Goal: Transaction & Acquisition: Purchase product/service

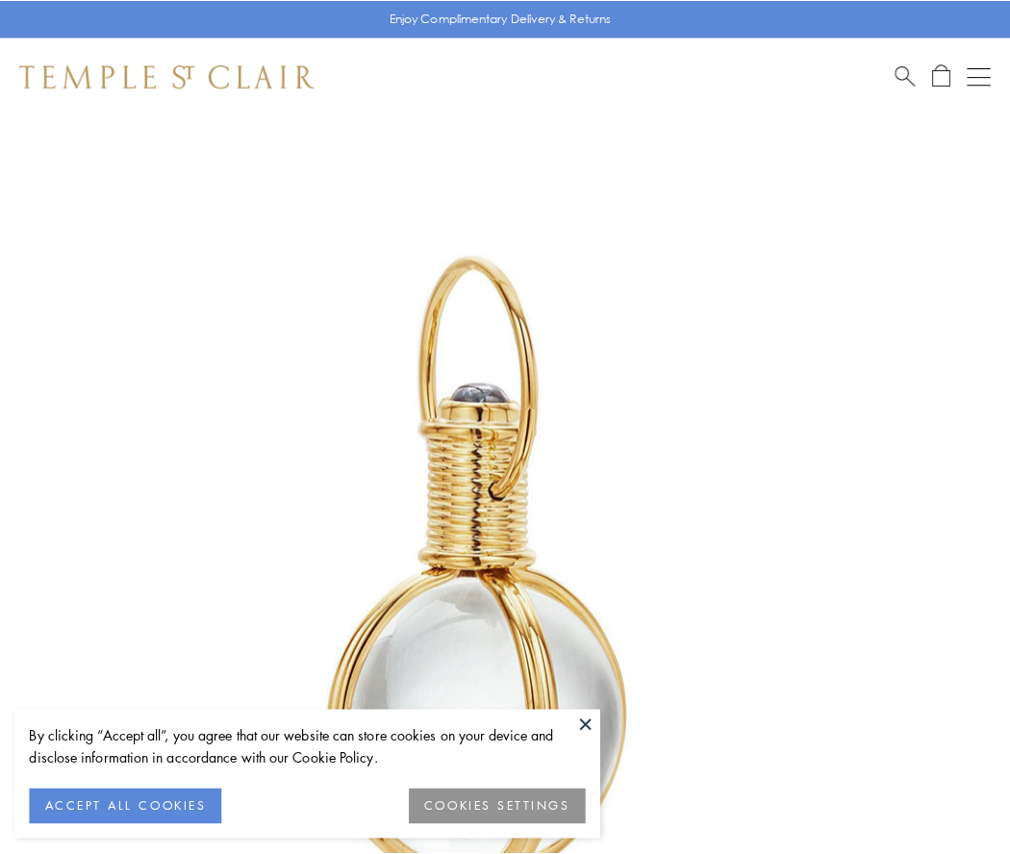
scroll to position [502, 0]
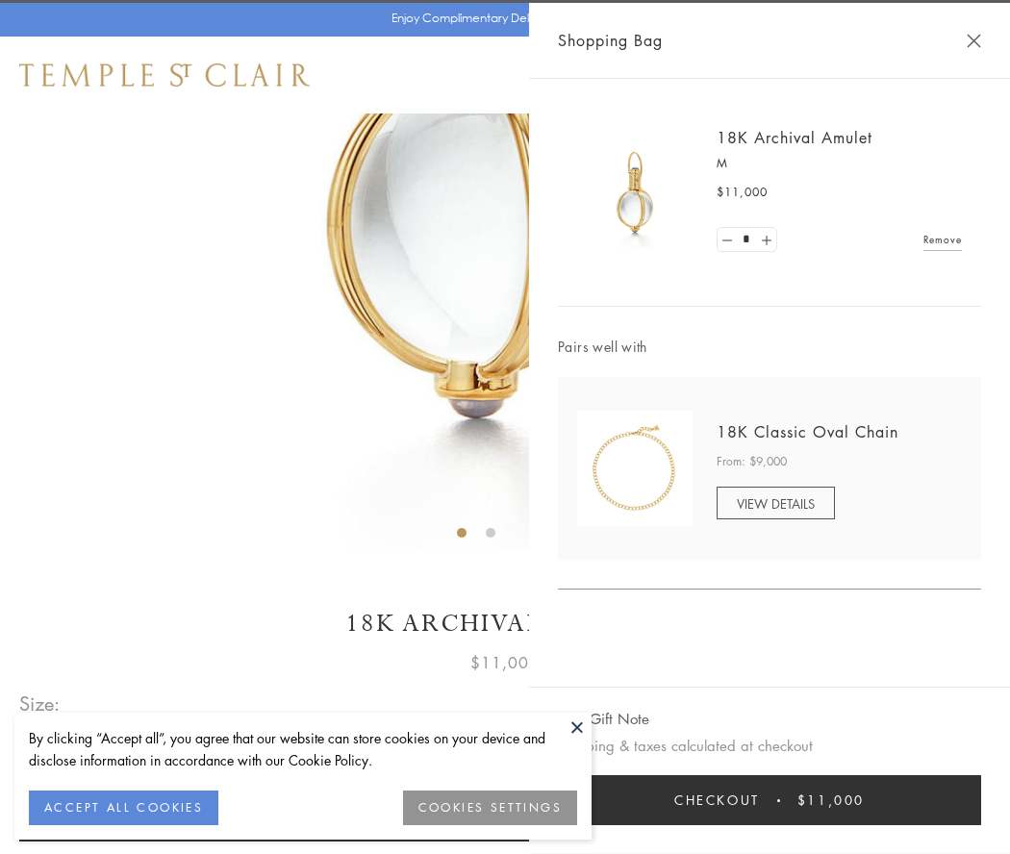
click at [770, 800] on button "Checkout $11,000" at bounding box center [769, 800] width 423 height 50
